Goal: Find specific page/section: Find specific page/section

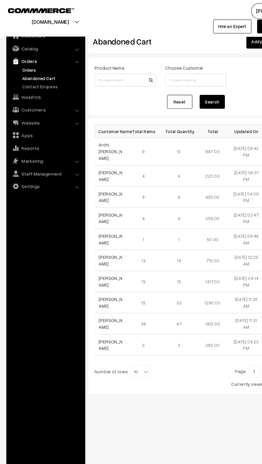
click at [19, 60] on link "Orders" at bounding box center [43, 60] width 53 height 6
